Goal: Transaction & Acquisition: Obtain resource

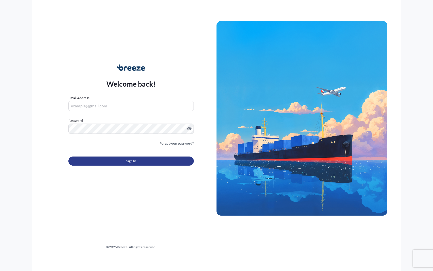
type input "[PERSON_NAME][EMAIL_ADDRESS][DOMAIN_NAME]"
click at [129, 160] on span "Sign In" at bounding box center [131, 161] width 10 height 6
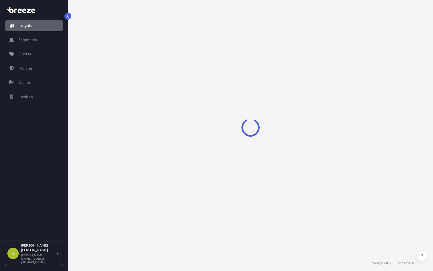
select select "2025"
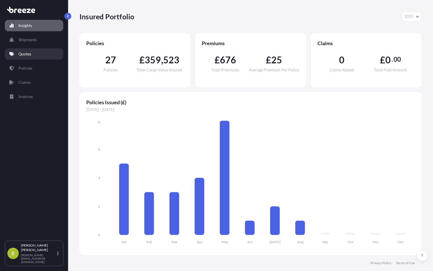
click at [26, 55] on p "Quotes" at bounding box center [24, 54] width 13 height 6
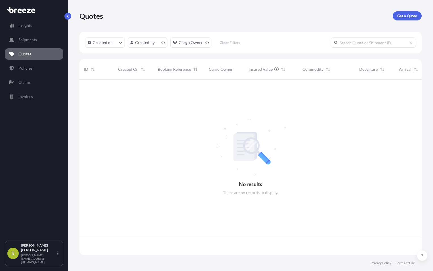
scroll to position [174, 338]
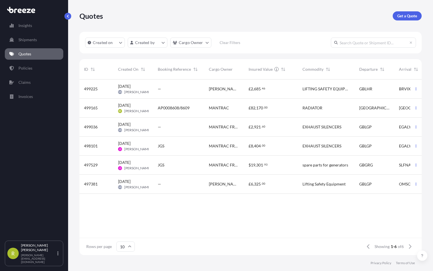
click at [237, 15] on div "Quotes Get a Quote" at bounding box center [250, 15] width 342 height 9
click at [407, 16] on p "Get a Quote" at bounding box center [407, 16] width 20 height 6
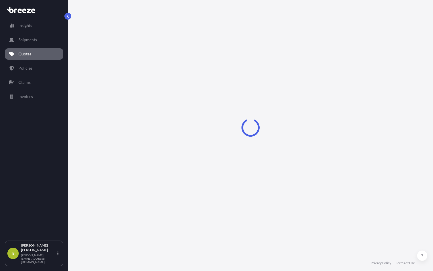
select select "Sea"
select select "1"
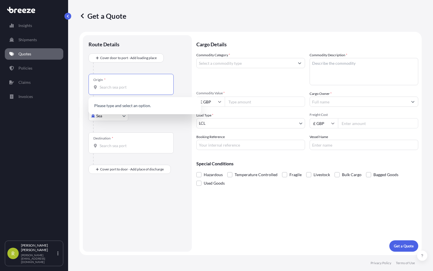
click at [109, 89] on input "Origin *" at bounding box center [133, 87] width 67 height 6
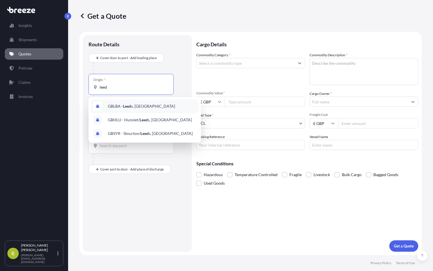
click at [133, 106] on span "GBLBA - Leed s, [GEOGRAPHIC_DATA]" at bounding box center [141, 106] width 67 height 6
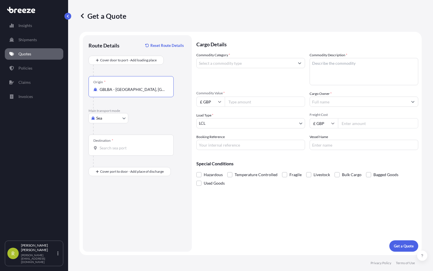
type input "GBLBA - [GEOGRAPHIC_DATA], [GEOGRAPHIC_DATA]"
click at [124, 118] on body "10 options available. 1 option available. 0 options available. 3 options availa…" at bounding box center [216, 135] width 433 height 271
click at [106, 144] on div "Air" at bounding box center [108, 143] width 35 height 10
select select "Air"
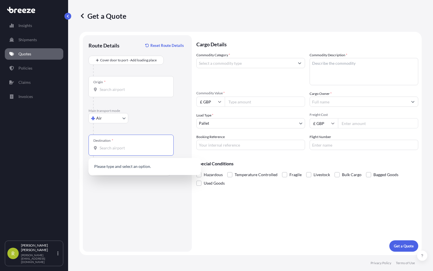
click at [108, 148] on input "Destination *" at bounding box center [133, 148] width 67 height 6
type input "brezil"
drag, startPoint x: 112, startPoint y: 149, endPoint x: 97, endPoint y: 146, distance: 15.0
click at [97, 146] on div "brezil" at bounding box center [130, 148] width 75 height 6
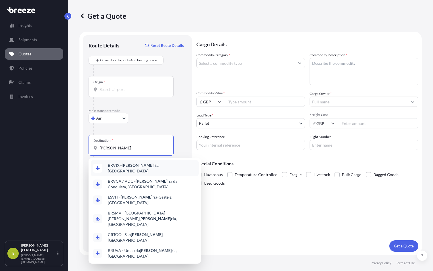
click at [138, 169] on span "BRVIX - [PERSON_NAME], [GEOGRAPHIC_DATA]" at bounding box center [152, 167] width 89 height 11
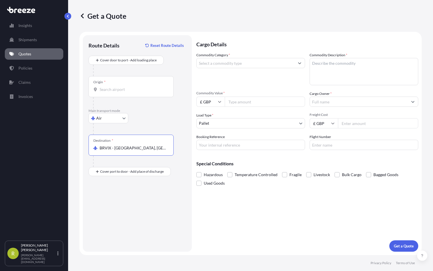
type input "BRVIX - [GEOGRAPHIC_DATA], [GEOGRAPHIC_DATA]"
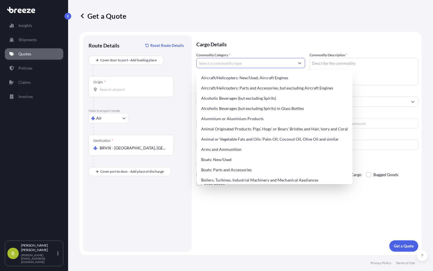
click at [299, 62] on icon "Show suggestions" at bounding box center [299, 62] width 3 height 3
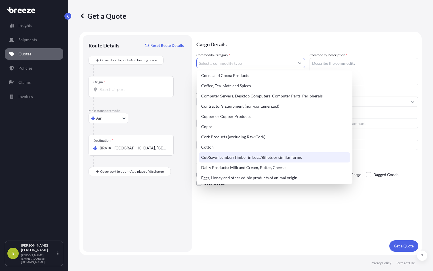
scroll to position [255, 0]
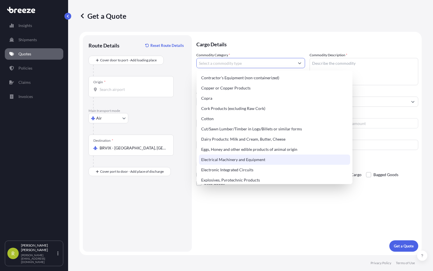
click at [228, 161] on div "Electrical Machinery and Equipment" at bounding box center [274, 159] width 151 height 10
type input "Electrical Machinery and Equipment"
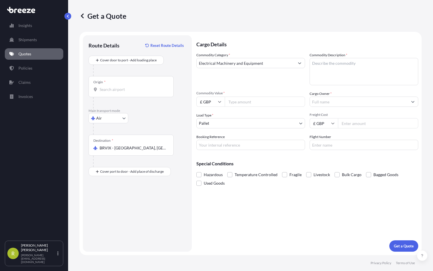
click at [245, 100] on input "Commodity Value *" at bounding box center [265, 101] width 80 height 10
type input "6241.20"
click at [218, 146] on input "Booking Reference" at bounding box center [250, 145] width 109 height 10
type input "c"
type input "CLA26155"
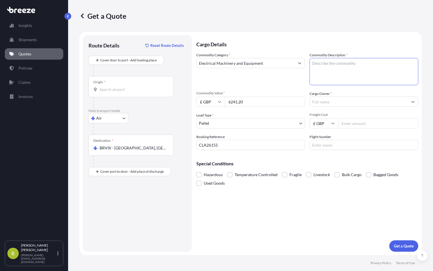
click at [327, 65] on textarea "Commodity Description *" at bounding box center [364, 71] width 109 height 27
click at [340, 78] on textarea "COMBINATION CHAIN BLOCK /TROLLEY" at bounding box center [364, 71] width 109 height 27
type textarea "COMBINATION CHAIN BLOCK /TROLLEY"
click at [412, 103] on button "Show suggestions" at bounding box center [413, 101] width 10 height 10
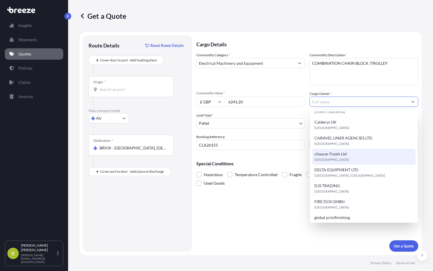
scroll to position [0, 0]
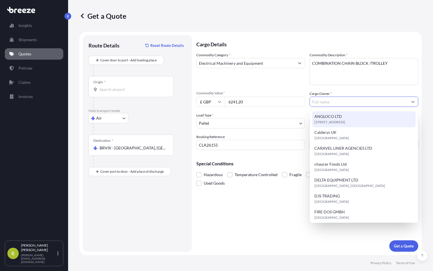
click at [328, 102] on input "Cargo Owner *" at bounding box center [359, 101] width 98 height 10
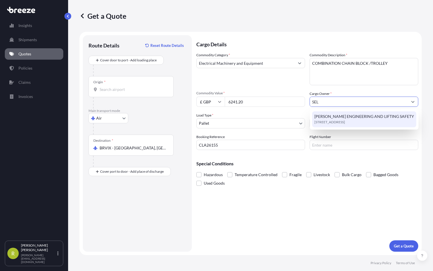
click at [332, 115] on span "[PERSON_NAME] ENGINEERING AND LIFTING SAFETY" at bounding box center [364, 116] width 100 height 6
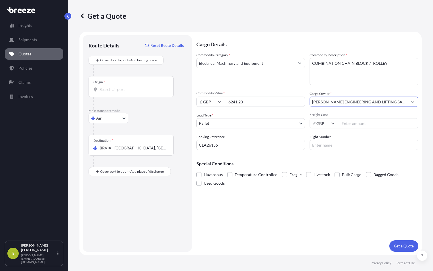
type input "[PERSON_NAME] ENGINEERING AND LIFTING SAFETY"
click at [377, 122] on input "Freight Cost" at bounding box center [378, 123] width 80 height 10
type input "1381"
click at [406, 247] on p "Get a Quote" at bounding box center [404, 246] width 20 height 6
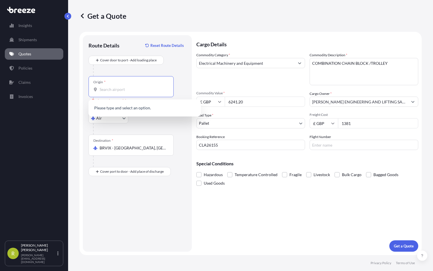
click at [108, 90] on input "Origin * Please select an origin" at bounding box center [133, 90] width 67 height 6
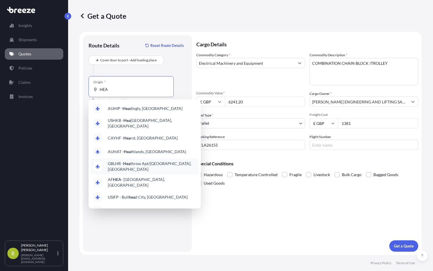
click at [135, 163] on span "GBLHR - Hea throw Apt/[GEOGRAPHIC_DATA], [GEOGRAPHIC_DATA]" at bounding box center [152, 166] width 89 height 11
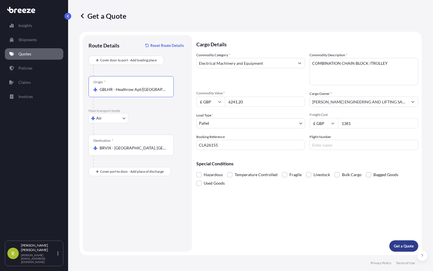
type input "GBLHR - Heathrow Apt/[GEOGRAPHIC_DATA], [GEOGRAPHIC_DATA]"
click at [398, 244] on p "Get a Quote" at bounding box center [404, 246] width 20 height 6
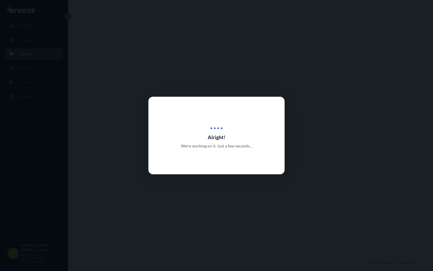
select select "Air"
select select "1"
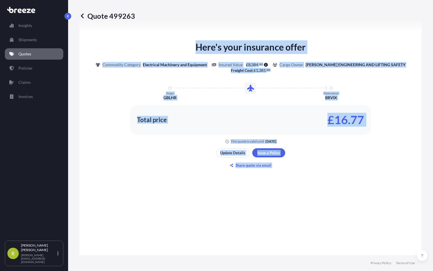
scroll to position [293, 0]
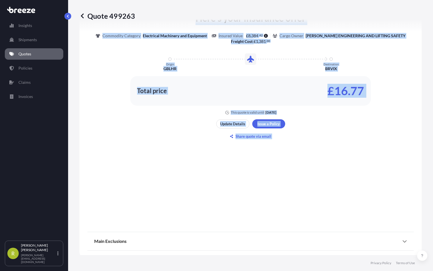
drag, startPoint x: 188, startPoint y: 106, endPoint x: 369, endPoint y: 250, distance: 231.4
click at [369, 250] on div "Here's your insurance offer Commodity Category Electrical Machinery and Equipme…" at bounding box center [250, 88] width 342 height 340
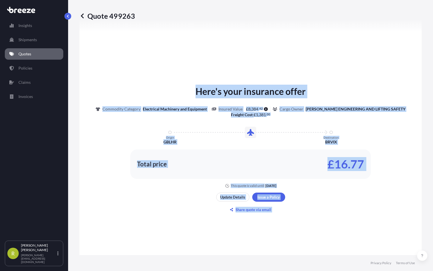
scroll to position [208, 0]
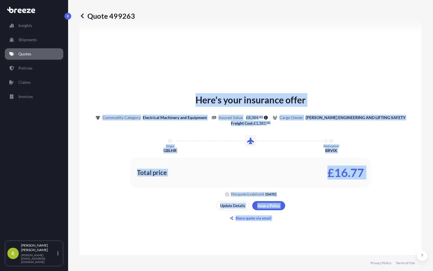
click at [347, 218] on div "Here's your insurance offer Commodity Category Electrical Machinery and Equipme…" at bounding box center [250, 158] width 326 height 300
click at [37, 53] on link "Quotes" at bounding box center [34, 53] width 58 height 11
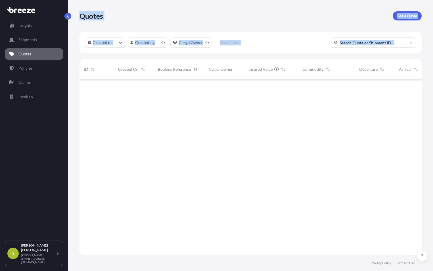
scroll to position [174, 338]
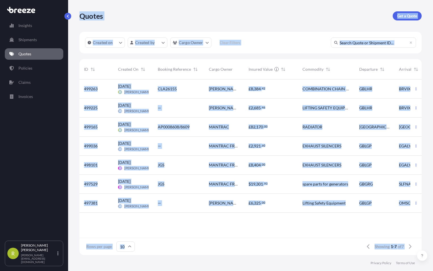
click at [44, 52] on link "Quotes" at bounding box center [34, 53] width 58 height 11
click at [129, 86] on span "[DATE]" at bounding box center [124, 86] width 12 height 6
select select "Air"
select select "1"
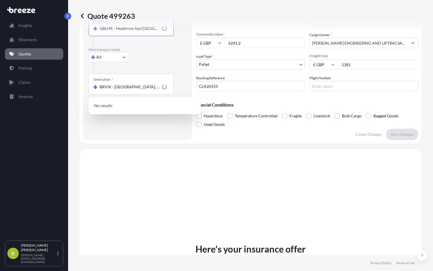
click at [129, 86] on div "Cover door to port - Add loading place Place of loading Road Road Rail Origin *…" at bounding box center [138, 55] width 98 height 120
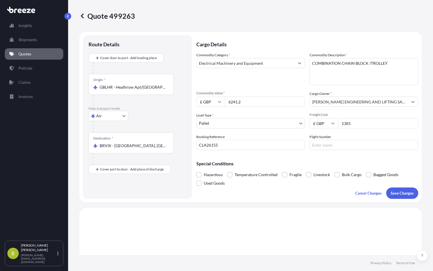
click at [253, 22] on div "Quote 499263" at bounding box center [250, 16] width 342 height 32
click at [22, 53] on p "Quotes" at bounding box center [24, 54] width 13 height 6
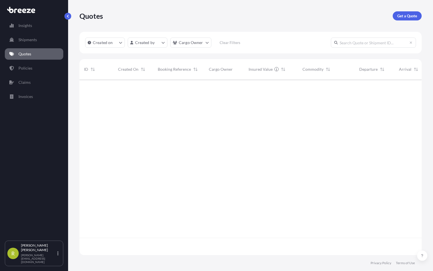
scroll to position [174, 338]
